Goal: Transaction & Acquisition: Subscribe to service/newsletter

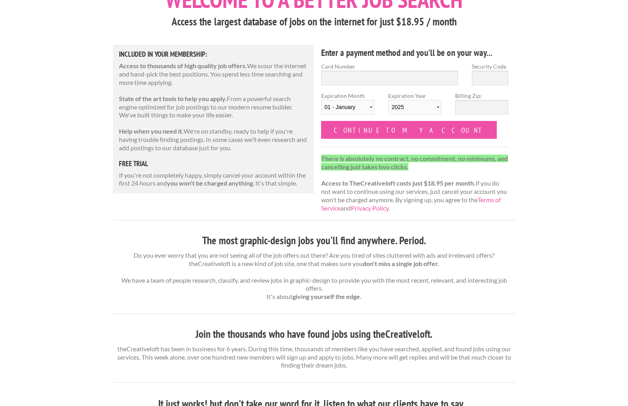
scroll to position [64, 0]
click at [366, 130] on input "Continue to my account" at bounding box center [409, 129] width 176 height 18
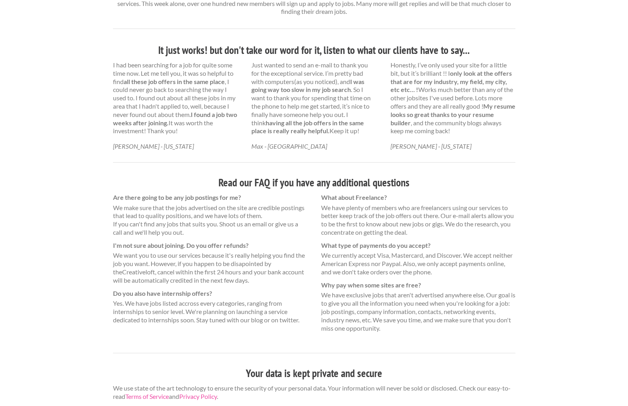
scroll to position [455, 0]
